Goal: Information Seeking & Learning: Learn about a topic

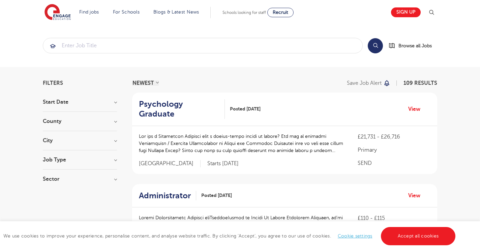
click at [62, 19] on img at bounding box center [58, 12] width 26 height 17
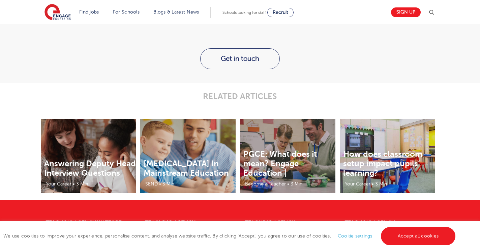
scroll to position [859, 0]
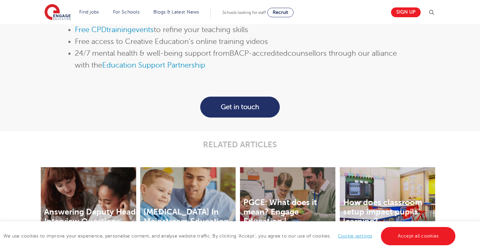
click at [226, 108] on link "Get in touch" at bounding box center [240, 106] width 80 height 21
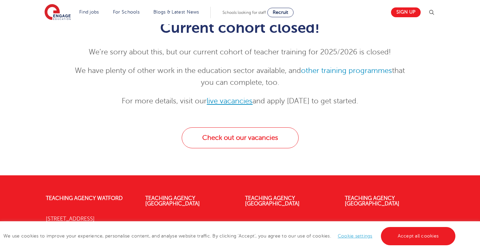
scroll to position [83, 0]
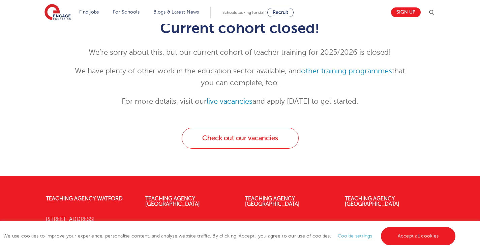
click at [361, 77] on p "We have plenty of other work in the education sector available, and other train…" at bounding box center [240, 77] width 331 height 24
click at [359, 69] on link "other training programmes" at bounding box center [346, 71] width 91 height 8
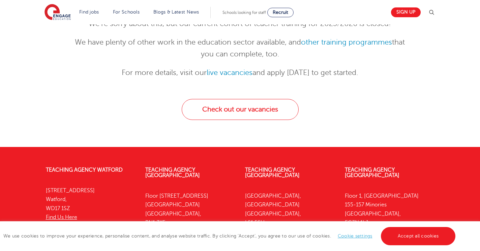
scroll to position [0, 0]
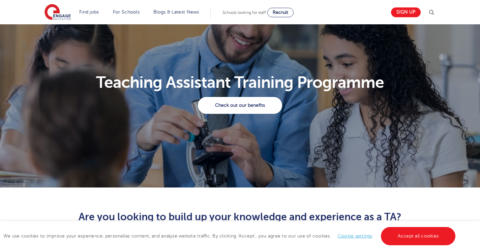
scroll to position [26, 0]
